Goal: Check status

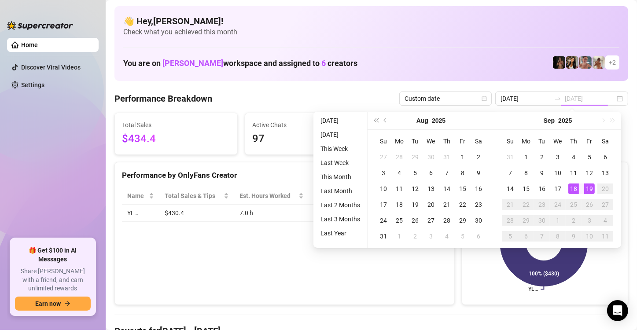
click at [589, 190] on div "19" at bounding box center [589, 189] width 11 height 11
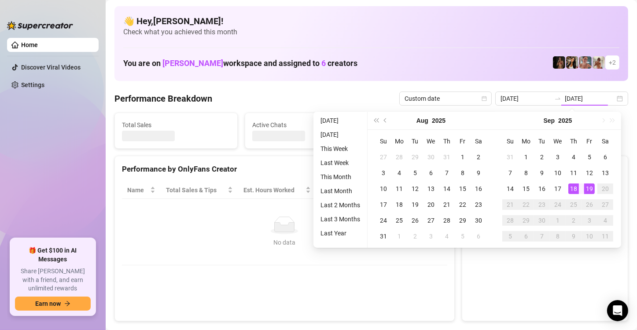
type input "[DATE]"
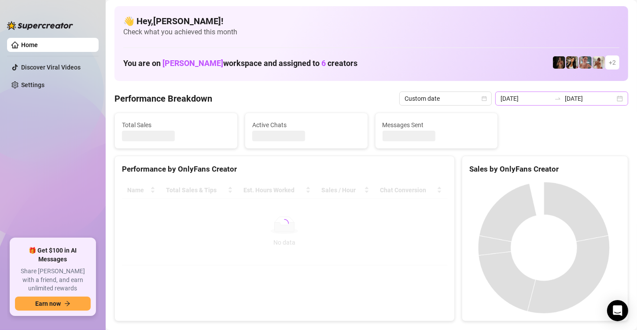
click at [613, 99] on div "[DATE] [DATE]" at bounding box center [561, 99] width 133 height 14
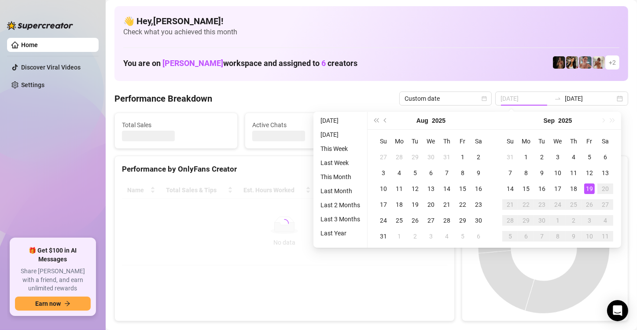
click at [590, 186] on div "19" at bounding box center [589, 189] width 11 height 11
click at [591, 187] on div "19" at bounding box center [589, 189] width 11 height 11
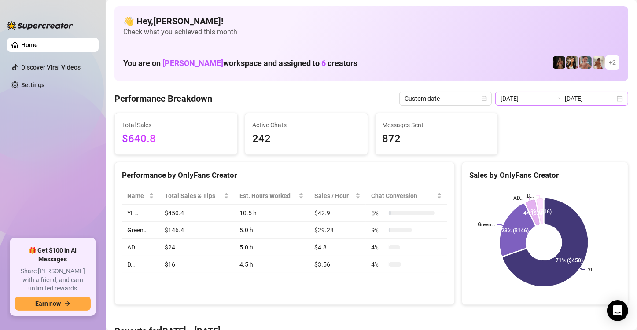
click at [616, 101] on div "[DATE] [DATE]" at bounding box center [561, 99] width 133 height 14
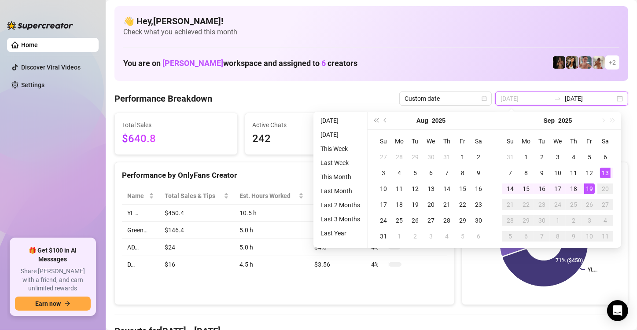
type input "[DATE]"
click at [591, 187] on div "19" at bounding box center [589, 189] width 11 height 11
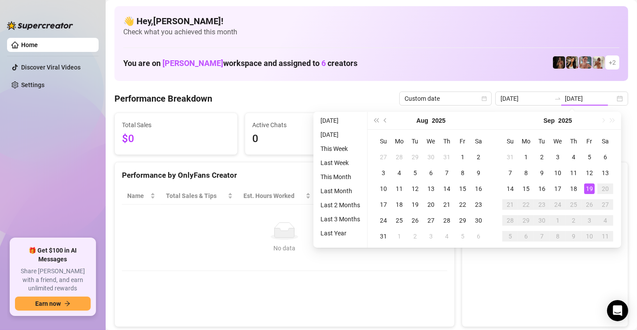
type input "[DATE]"
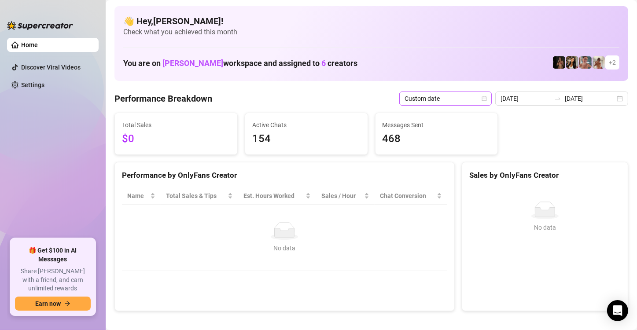
click at [482, 99] on icon "calendar" at bounding box center [484, 98] width 5 height 5
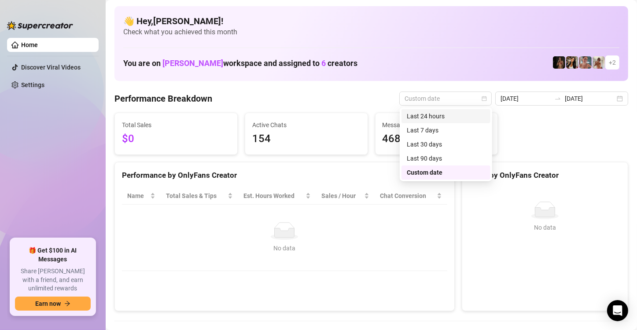
click at [463, 115] on div "Last 24 hours" at bounding box center [446, 116] width 78 height 10
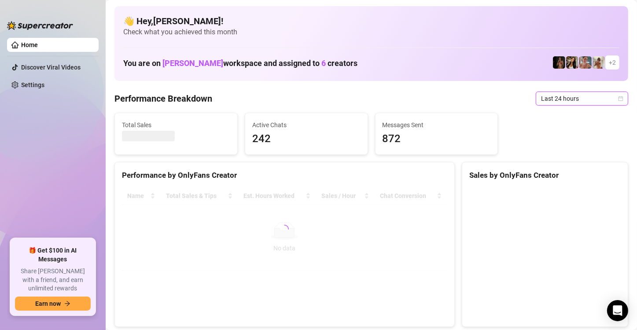
click at [618, 100] on icon "calendar" at bounding box center [620, 98] width 5 height 5
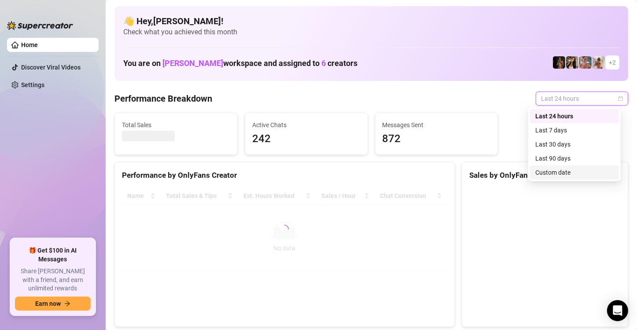
click at [580, 174] on div "Custom date" at bounding box center [574, 173] width 78 height 10
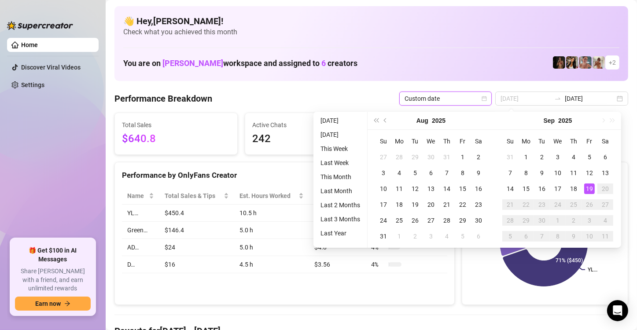
click at [590, 188] on div "19" at bounding box center [589, 189] width 11 height 11
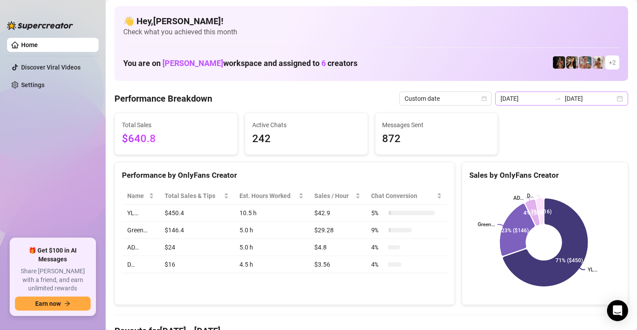
click at [614, 100] on div "[DATE] [DATE]" at bounding box center [561, 99] width 133 height 14
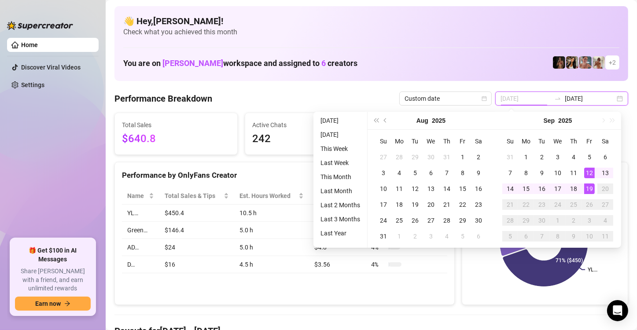
type input "[DATE]"
click at [588, 190] on div "19" at bounding box center [589, 189] width 11 height 11
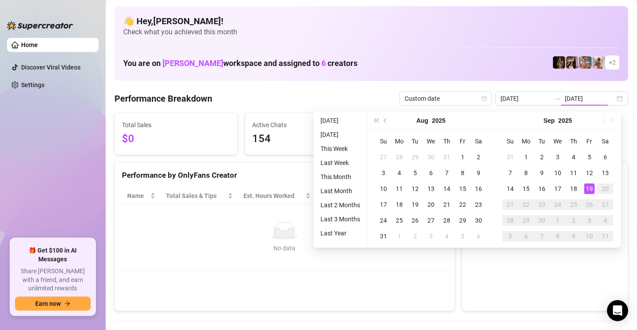
type input "[DATE]"
